Goal: Task Accomplishment & Management: Use online tool/utility

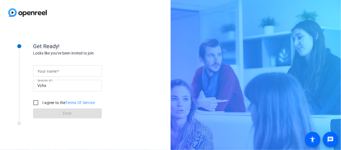
click at [56, 70] on mat-label "Your name" at bounding box center [47, 71] width 20 height 4
click at [56, 70] on input "Your name" at bounding box center [67, 71] width 60 height 7
type input "[PERSON_NAME]"
click at [38, 103] on input "I agree to the Terms Of Service" at bounding box center [35, 102] width 11 height 11
checkbox input "true"
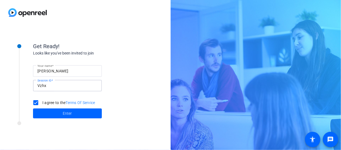
drag, startPoint x: 50, startPoint y: 84, endPoint x: 30, endPoint y: 82, distance: 19.7
click at [30, 82] on div "Get Ready! Looks like you've been invited to join Your name [PERSON_NAME] Sessi…" at bounding box center [75, 76] width 138 height 89
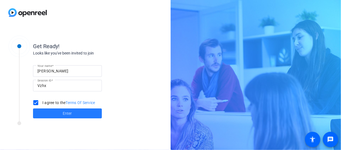
click at [73, 113] on span at bounding box center [67, 113] width 69 height 13
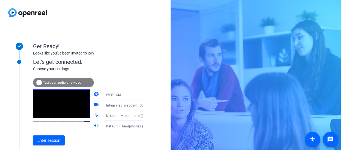
click at [145, 116] on icon at bounding box center [148, 115] width 7 height 7
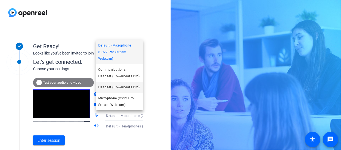
click at [135, 85] on span "Headset (Powerbeats Pro)" at bounding box center [119, 87] width 42 height 7
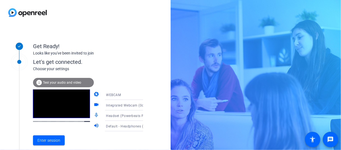
click at [145, 125] on icon at bounding box center [148, 126] width 7 height 7
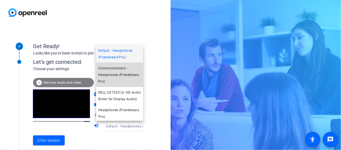
click at [127, 76] on span "Communications - Headphones (Powerbeats Pro)" at bounding box center [119, 75] width 43 height 20
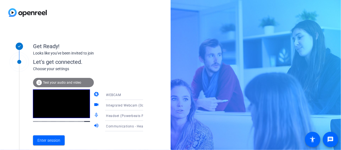
click at [147, 94] on icon at bounding box center [148, 94] width 3 height 1
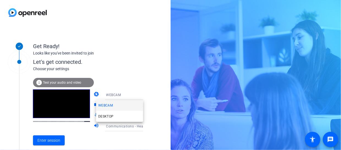
click at [137, 94] on div at bounding box center [170, 75] width 341 height 150
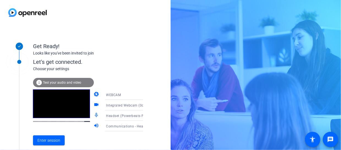
click at [58, 81] on span "Test your audio and video" at bounding box center [62, 83] width 38 height 4
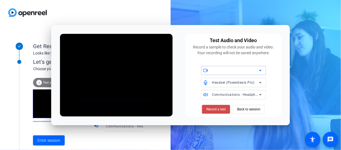
click at [208, 109] on span "Record a test" at bounding box center [215, 109] width 19 height 5
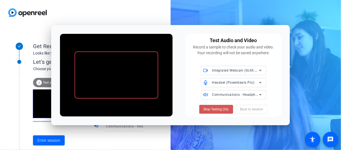
click at [208, 109] on span "Stop Testing (3s)" at bounding box center [216, 109] width 25 height 5
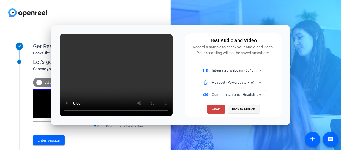
click at [250, 109] on span "Back to session" at bounding box center [243, 109] width 23 height 10
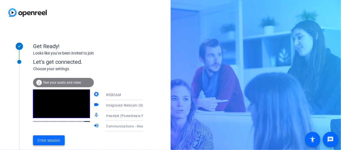
click at [51, 141] on span "Enter session" at bounding box center [48, 141] width 23 height 6
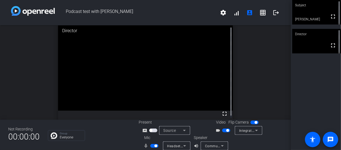
click at [222, 131] on span "button" at bounding box center [226, 131] width 8 height 4
click at [226, 130] on span "button" at bounding box center [226, 131] width 8 height 4
click at [222, 130] on span "button" at bounding box center [226, 131] width 8 height 4
click at [222, 130] on span "button" at bounding box center [223, 130] width 3 height 3
click at [222, 130] on span "button" at bounding box center [226, 131] width 8 height 4
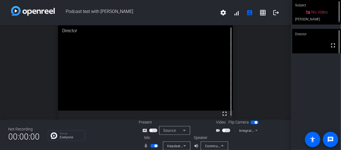
click at [222, 130] on span "button" at bounding box center [223, 130] width 3 height 3
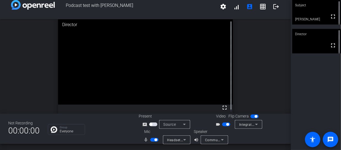
click at [256, 124] on icon at bounding box center [256, 124] width 3 height 1
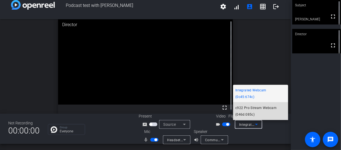
click at [258, 109] on span "c922 Pro Stream Webcam (046d:085c)" at bounding box center [260, 111] width 51 height 13
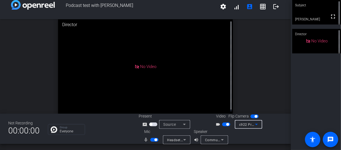
click at [222, 125] on span "button" at bounding box center [226, 124] width 8 height 4
click at [248, 118] on div "Flip Camera" at bounding box center [244, 116] width 31 height 6
click at [250, 117] on span "button" at bounding box center [254, 116] width 8 height 4
click at [226, 125] on span "button" at bounding box center [226, 124] width 8 height 4
click at [255, 117] on span "button" at bounding box center [254, 116] width 8 height 4
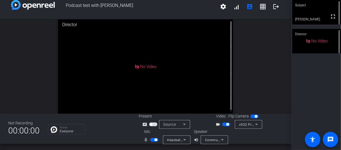
click at [251, 117] on span "button" at bounding box center [254, 116] width 8 height 4
click at [255, 117] on span "button" at bounding box center [254, 116] width 8 height 4
click at [222, 124] on span "button" at bounding box center [226, 124] width 8 height 4
click at [227, 124] on span "button" at bounding box center [226, 124] width 8 height 4
click at [312, 39] on div "Director" at bounding box center [316, 34] width 49 height 10
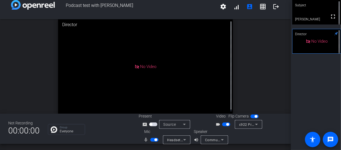
click at [311, 40] on icon at bounding box center [308, 41] width 5 height 5
click at [312, 39] on div "Director" at bounding box center [316, 34] width 49 height 10
click at [313, 40] on openreel-secondary-participant "Director No Video" at bounding box center [316, 41] width 49 height 25
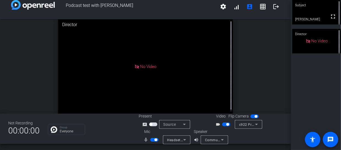
click at [310, 39] on icon at bounding box center [308, 41] width 4 height 4
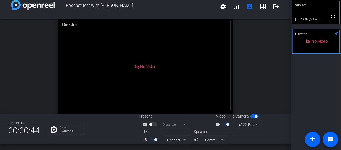
click at [250, 117] on span "button" at bounding box center [254, 116] width 8 height 4
click at [255, 117] on span "button" at bounding box center [254, 116] width 8 height 4
click at [250, 116] on span "button" at bounding box center [254, 116] width 8 height 4
drag, startPoint x: 220, startPoint y: 125, endPoint x: 223, endPoint y: 124, distance: 3.3
click at [222, 125] on div at bounding box center [226, 124] width 9 height 4
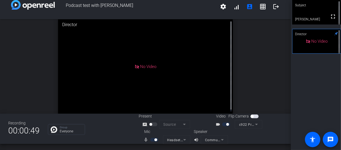
click at [223, 124] on div at bounding box center [226, 124] width 9 height 4
click at [222, 124] on div at bounding box center [226, 124] width 9 height 4
click at [219, 124] on div "videocam_outline" at bounding box center [224, 124] width 19 height 7
click at [223, 123] on div at bounding box center [226, 124] width 9 height 4
click at [224, 123] on div at bounding box center [226, 124] width 9 height 4
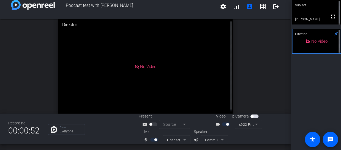
click at [222, 125] on div at bounding box center [226, 124] width 9 height 4
click at [222, 124] on div at bounding box center [226, 124] width 9 height 4
click at [223, 124] on div at bounding box center [226, 124] width 9 height 4
click at [254, 115] on span "button" at bounding box center [254, 116] width 8 height 4
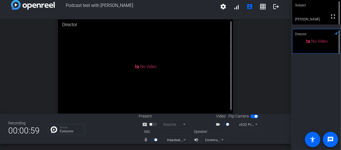
click at [223, 124] on div at bounding box center [226, 124] width 9 height 4
click at [222, 124] on div at bounding box center [226, 124] width 9 height 4
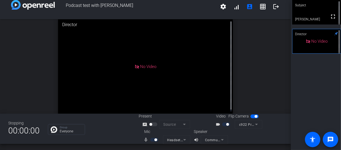
click at [250, 118] on button "button" at bounding box center [254, 116] width 8 height 4
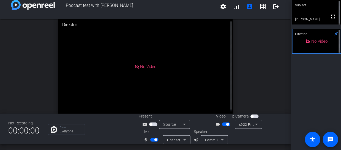
click at [222, 124] on span "button" at bounding box center [226, 124] width 8 height 4
